Goal: Transaction & Acquisition: Obtain resource

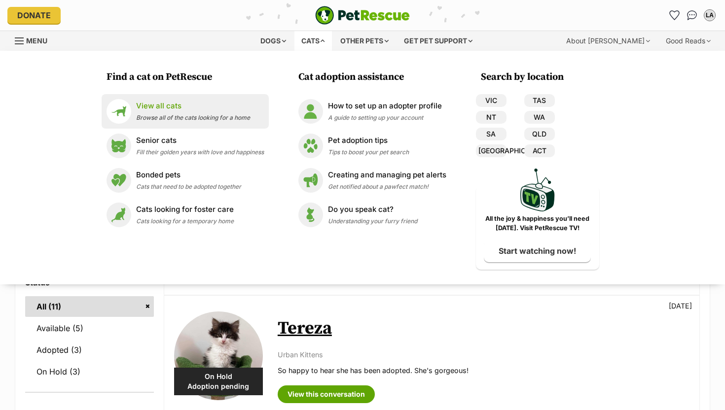
click at [203, 108] on p "View all cats" at bounding box center [193, 106] width 114 height 11
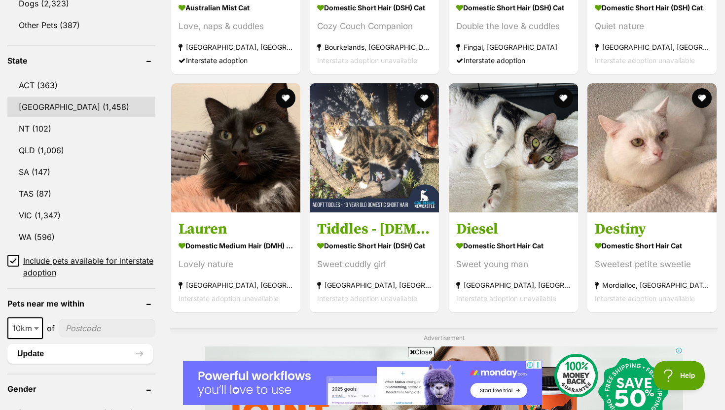
click at [63, 101] on link "[GEOGRAPHIC_DATA] (1,458)" at bounding box center [81, 107] width 148 height 21
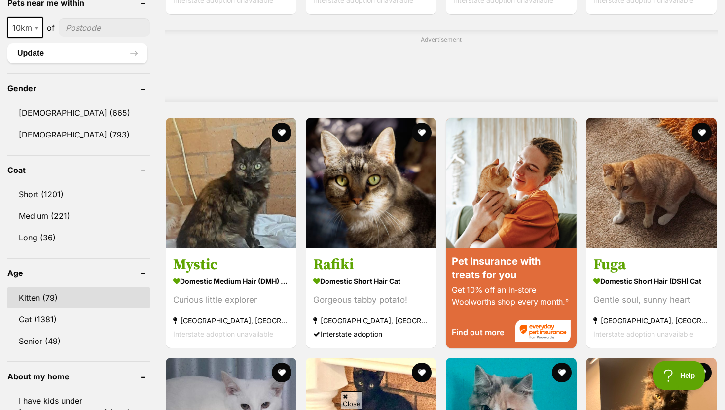
click at [67, 294] on link "Kitten (79)" at bounding box center [78, 297] width 142 height 21
